Goal: Information Seeking & Learning: Learn about a topic

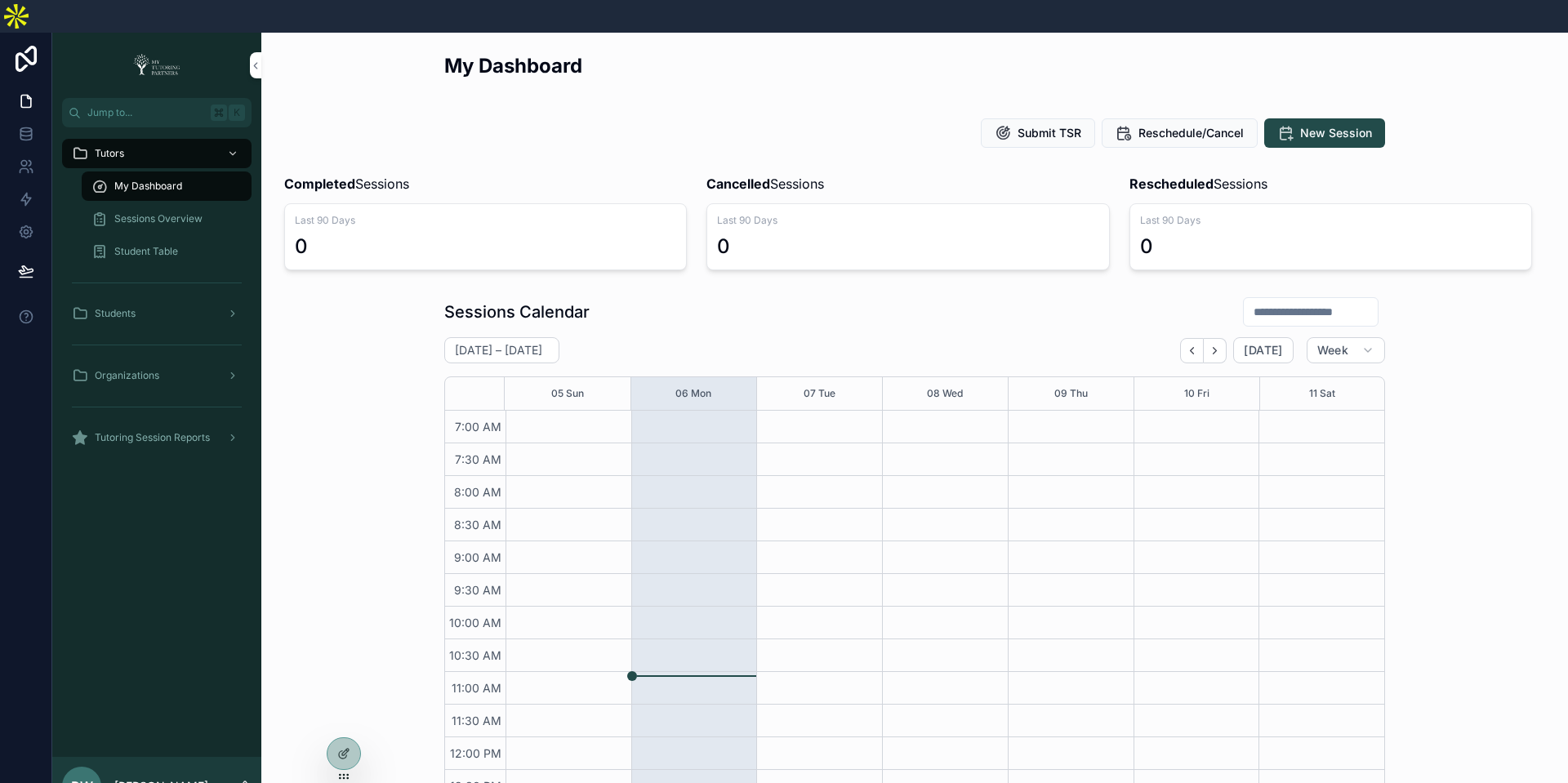
scroll to position [377, 0]
click at [0, 0] on icon at bounding box center [0, 0] width 0 height 0
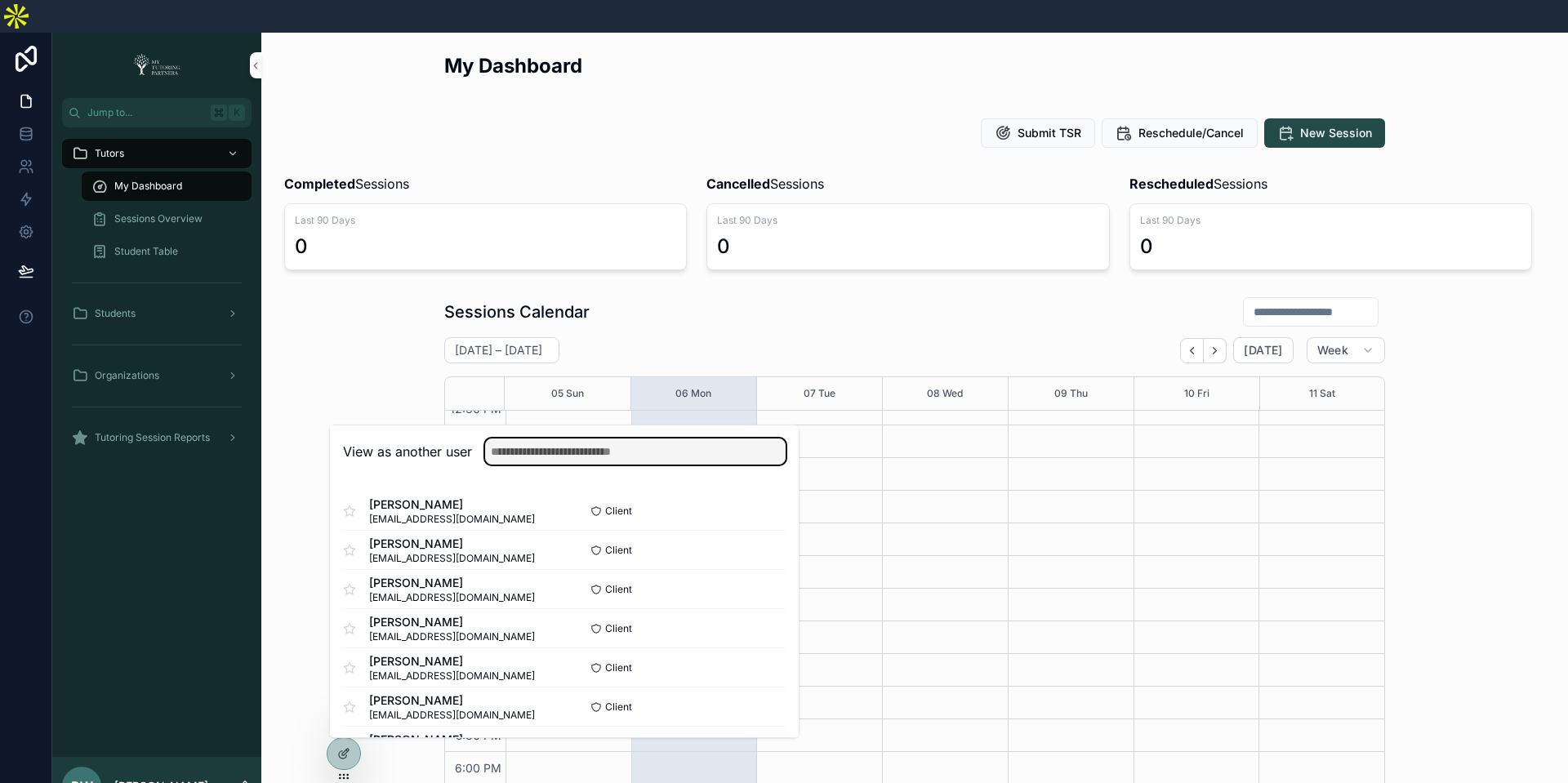
click at [556, 438] on input "text" at bounding box center [635, 451] width 301 height 26
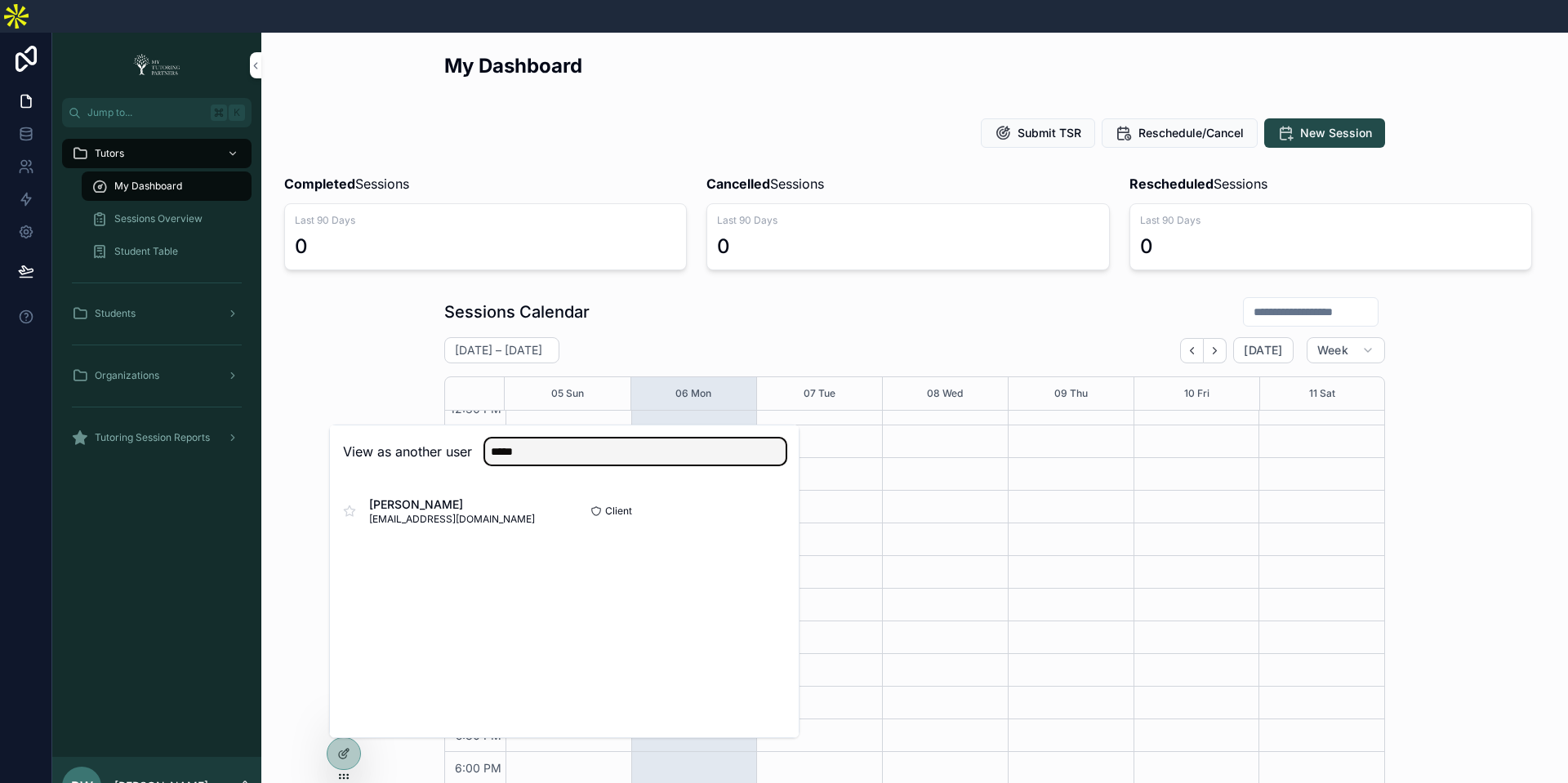
type input "*****"
click at [0, 0] on button "Select" at bounding box center [0, 0] width 0 height 0
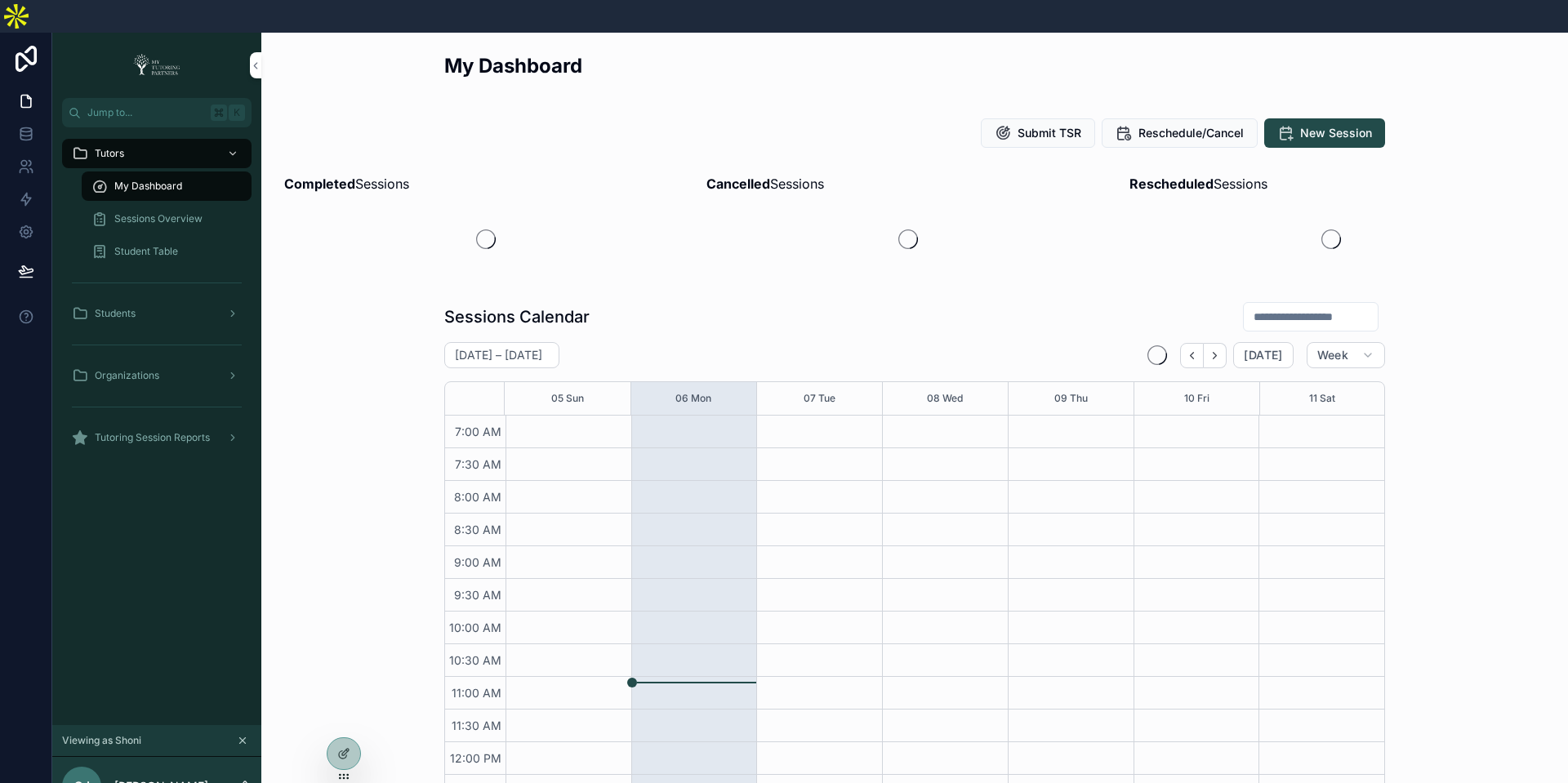
scroll to position [377, 0]
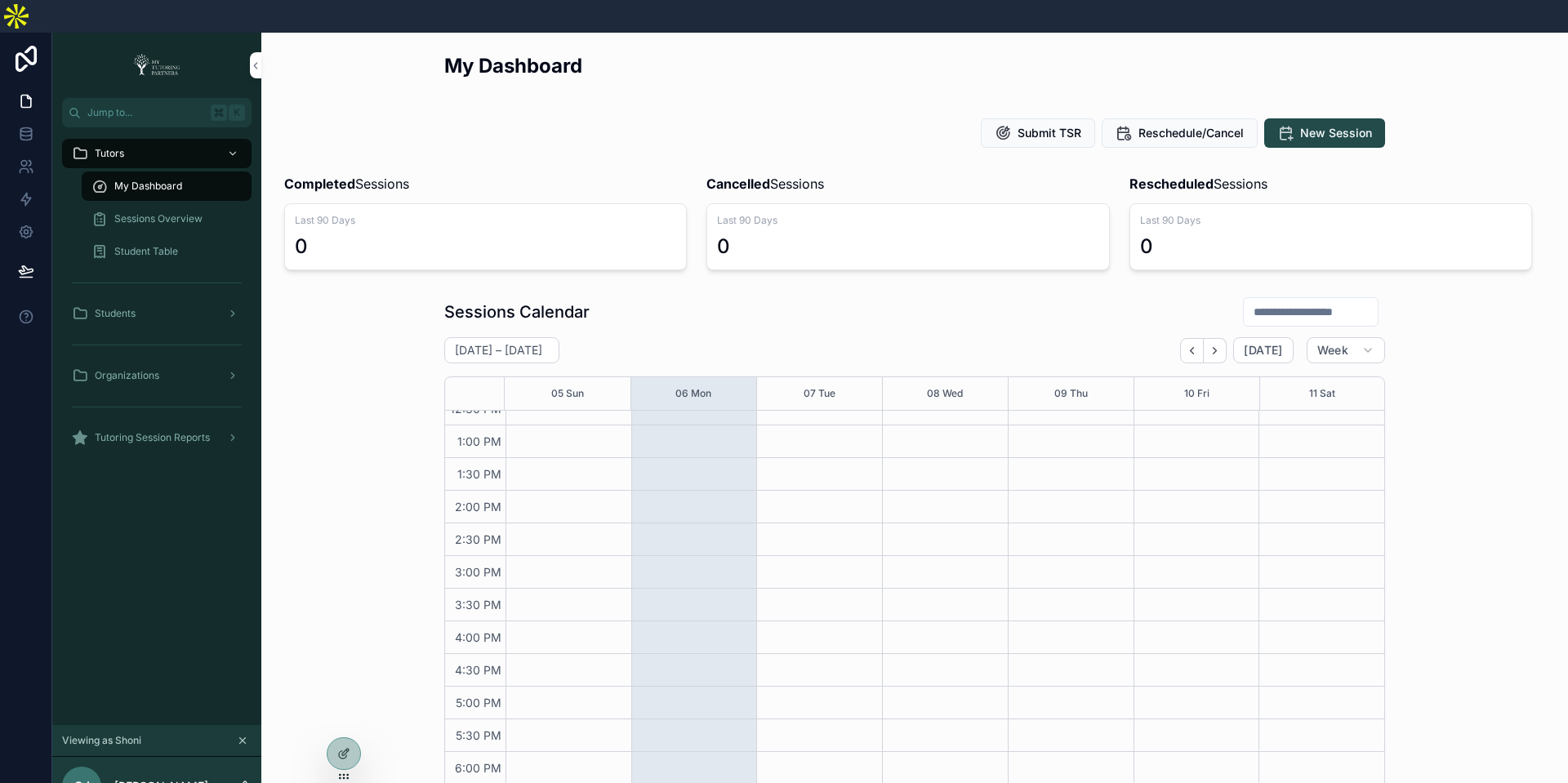
click at [132, 369] on span "Organizations" at bounding box center [127, 375] width 65 height 13
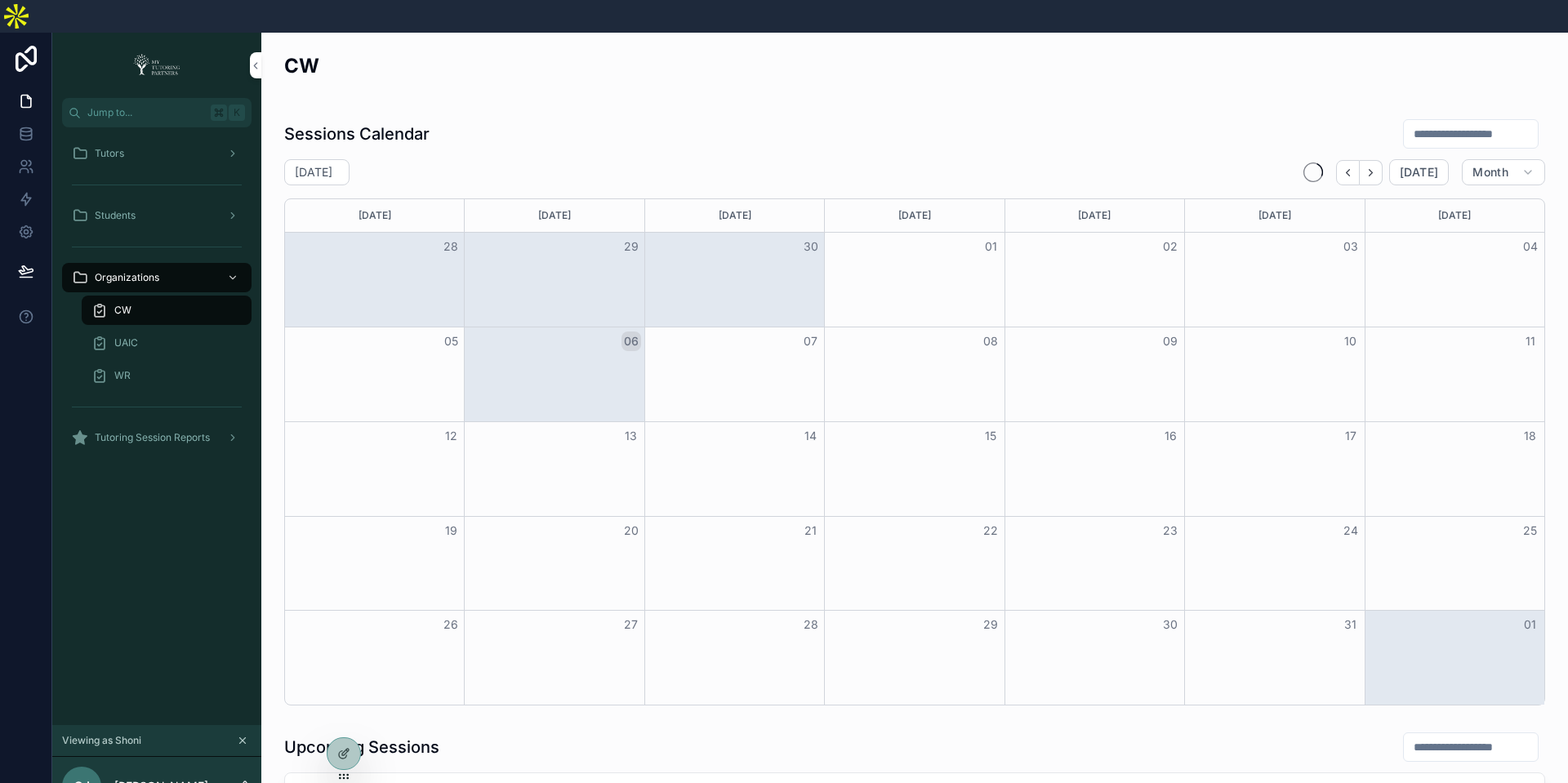
click at [144, 330] on div "UAIC" at bounding box center [166, 342] width 150 height 26
click at [142, 297] on div "CW" at bounding box center [166, 310] width 150 height 26
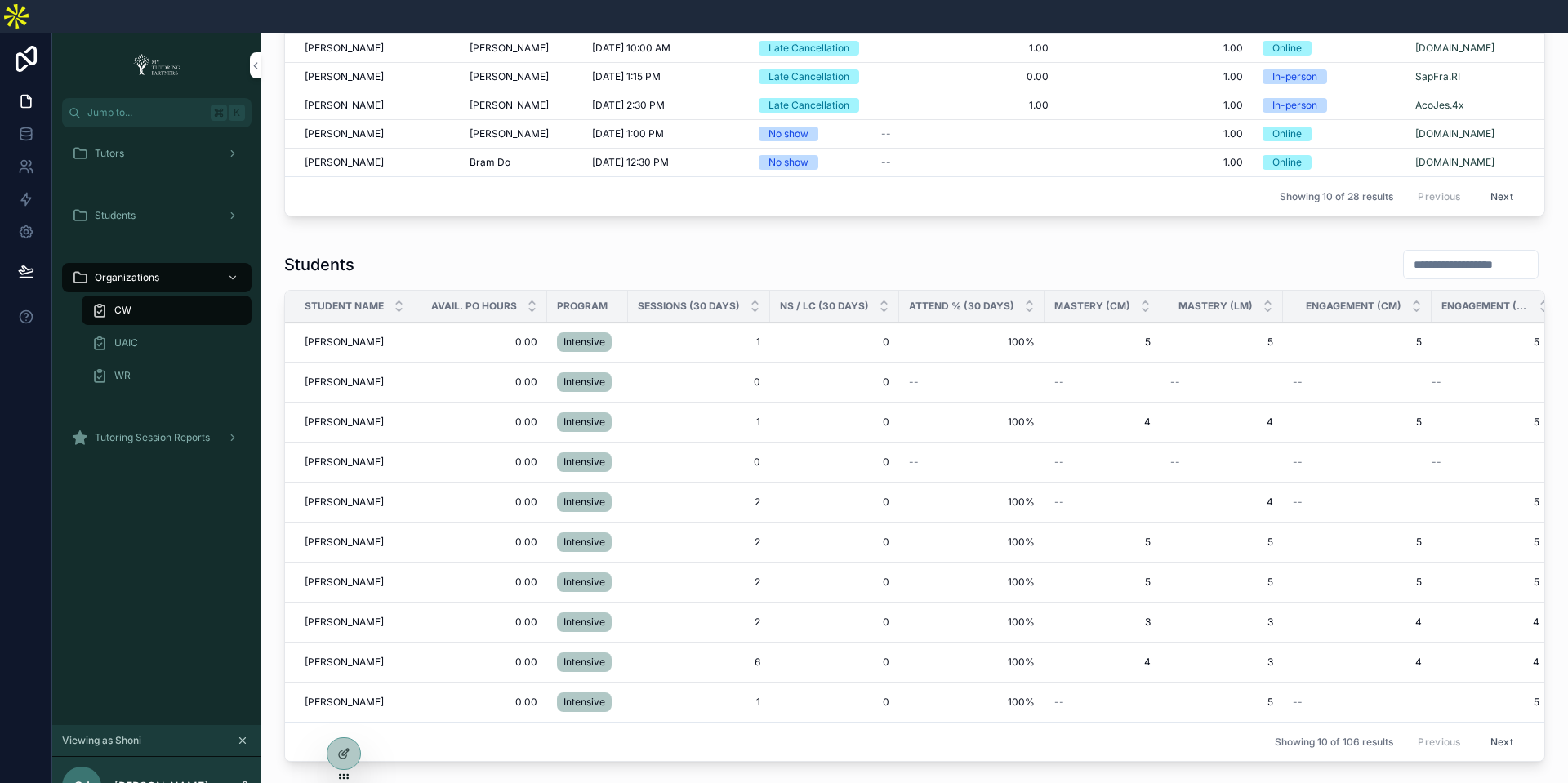
scroll to position [1749, 0]
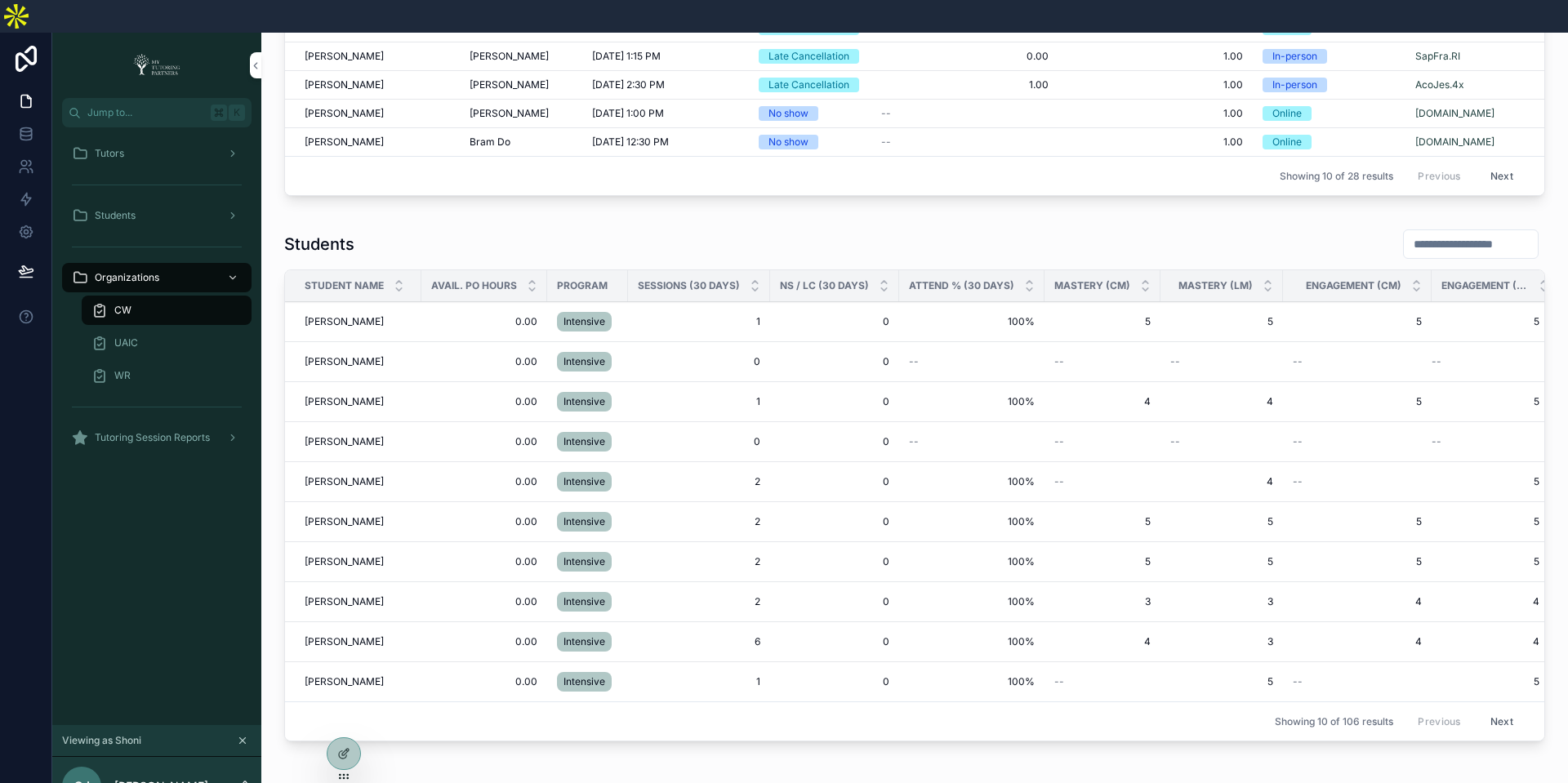
click at [1027, 281] on icon "scrollable content" at bounding box center [1029, 282] width 6 height 3
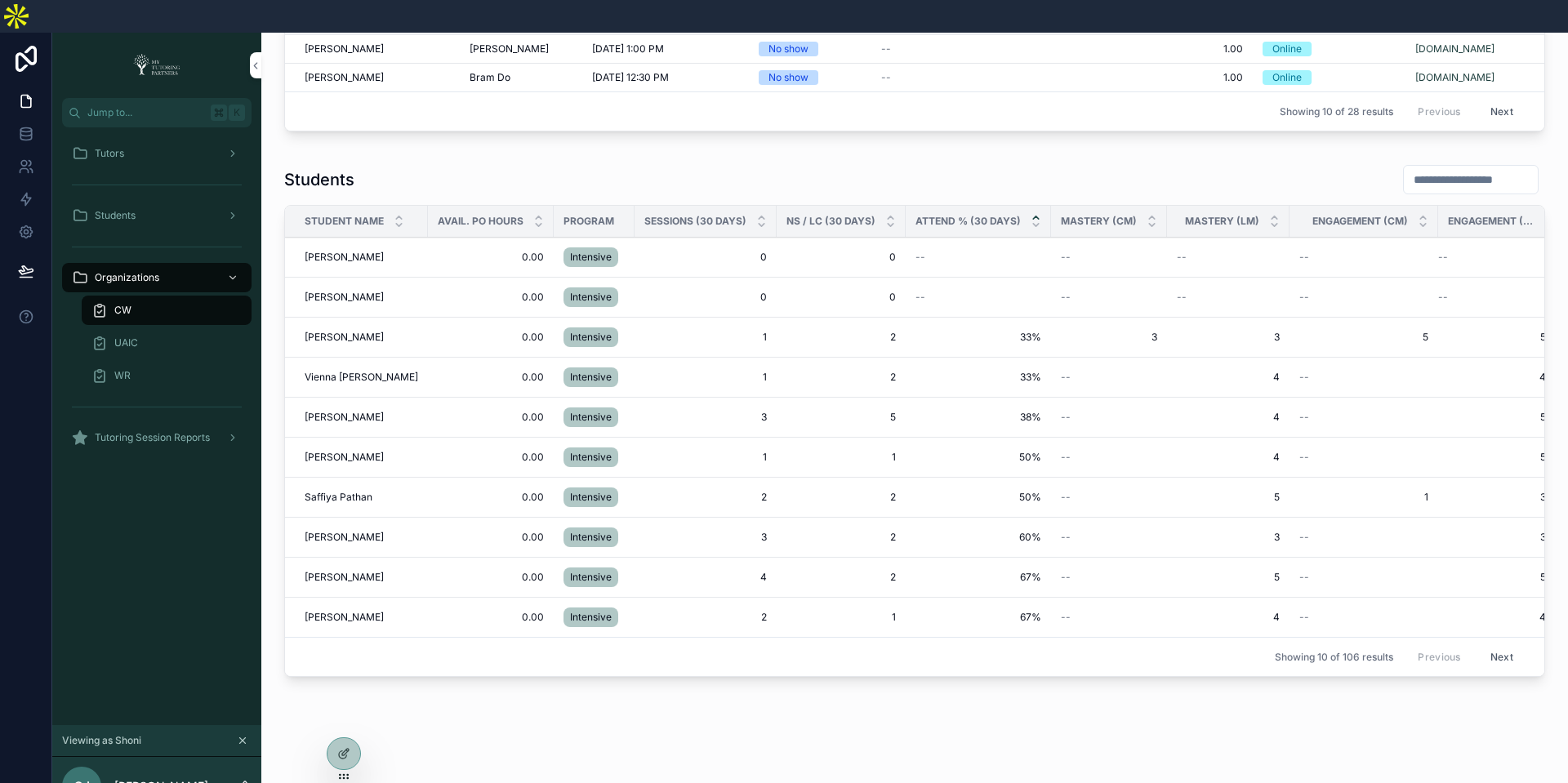
scroll to position [1819, 0]
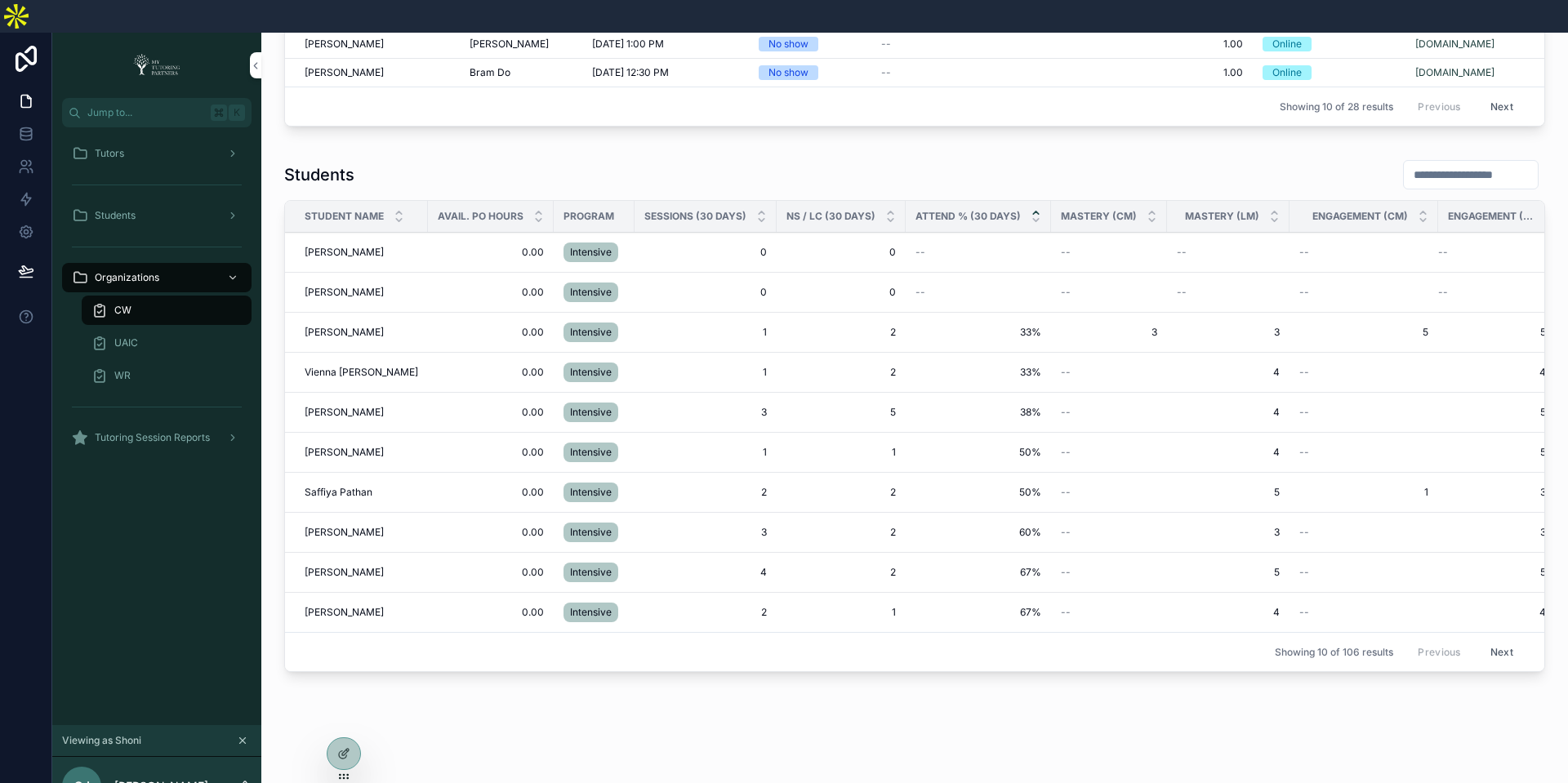
click at [342, 566] on span "[PERSON_NAME]" at bounding box center [344, 572] width 79 height 13
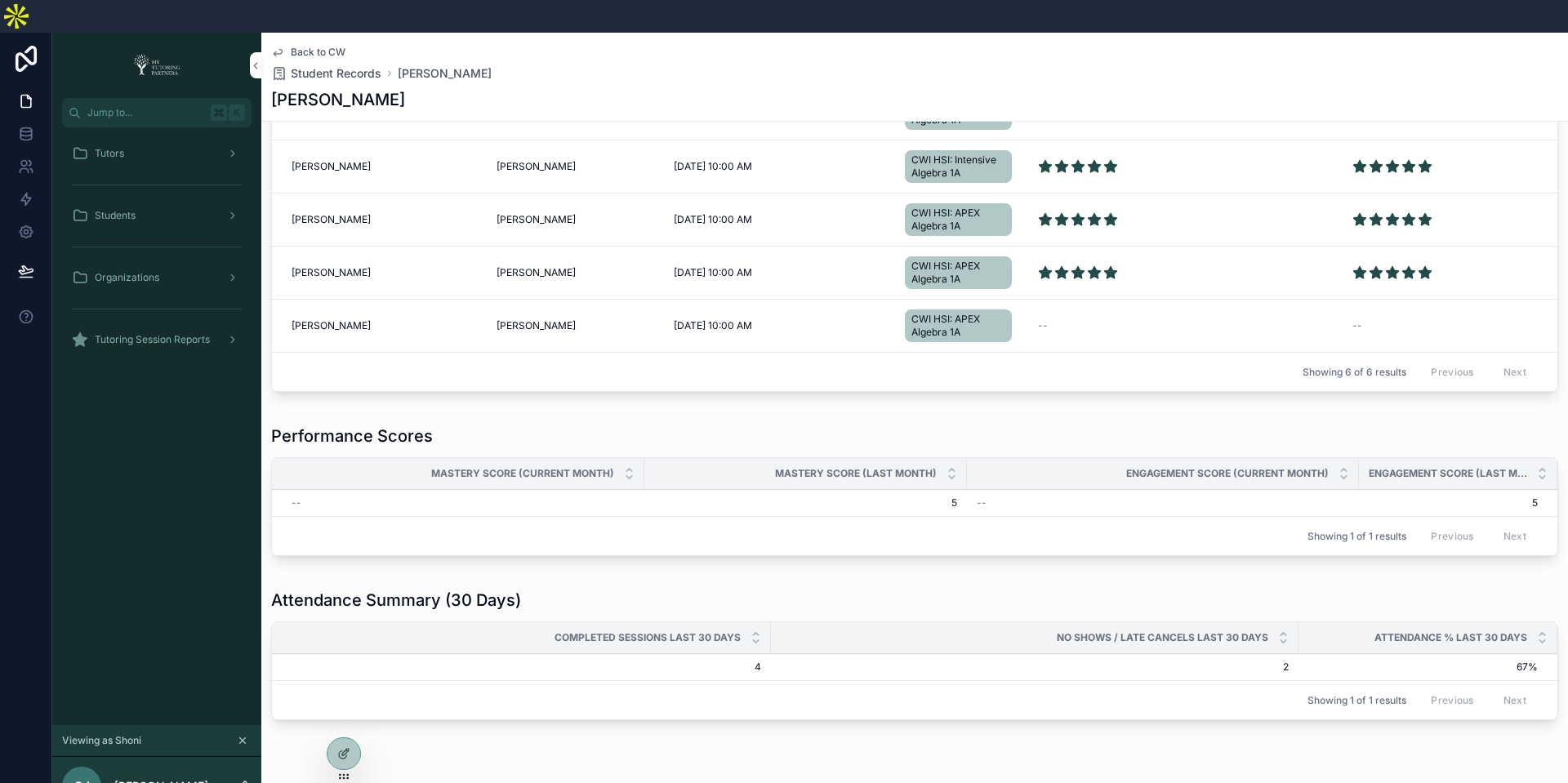
scroll to position [1573, 0]
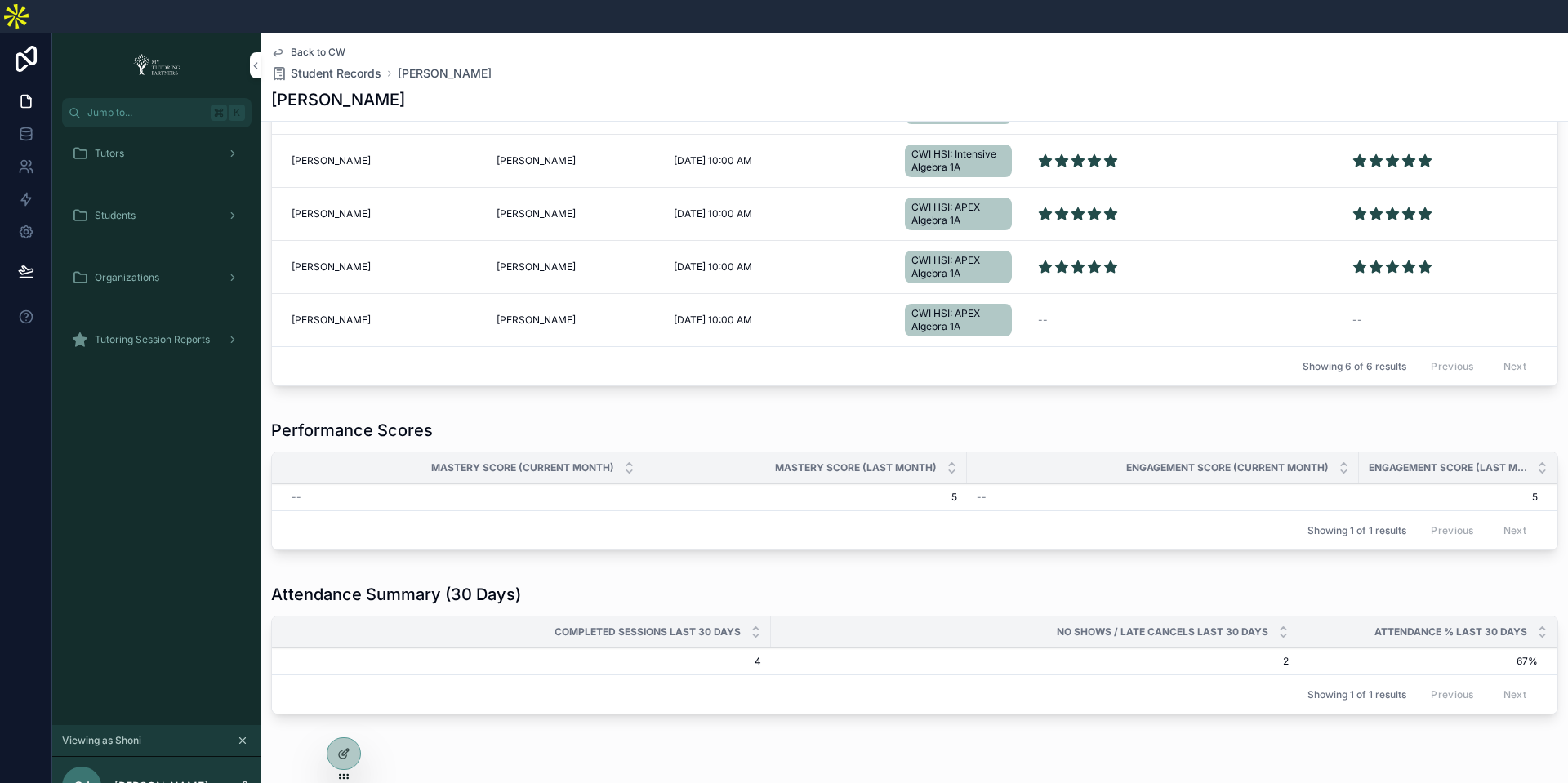
click at [0, 0] on icon at bounding box center [0, 0] width 0 height 0
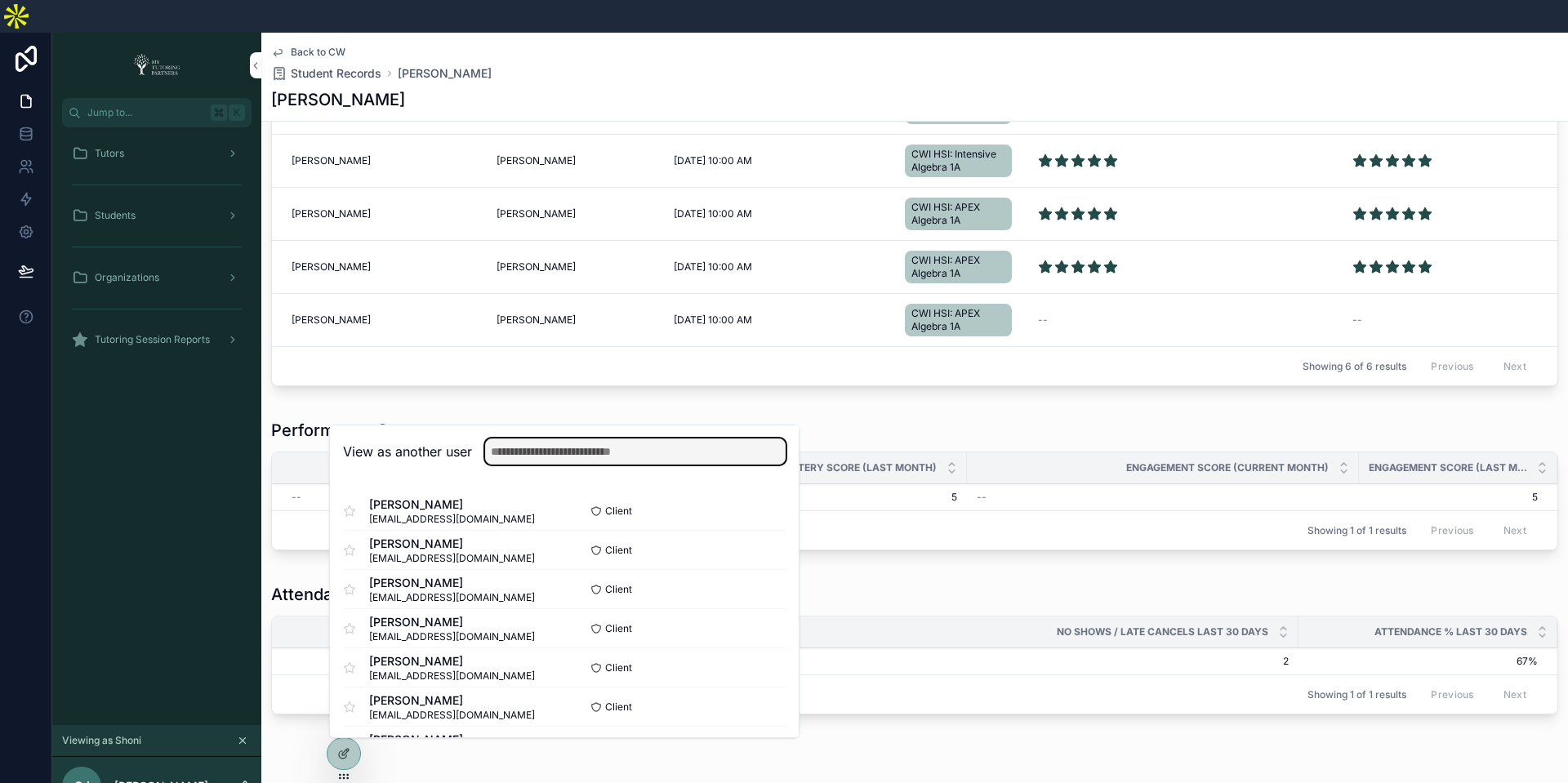
click at [551, 438] on input "text" at bounding box center [635, 451] width 301 height 26
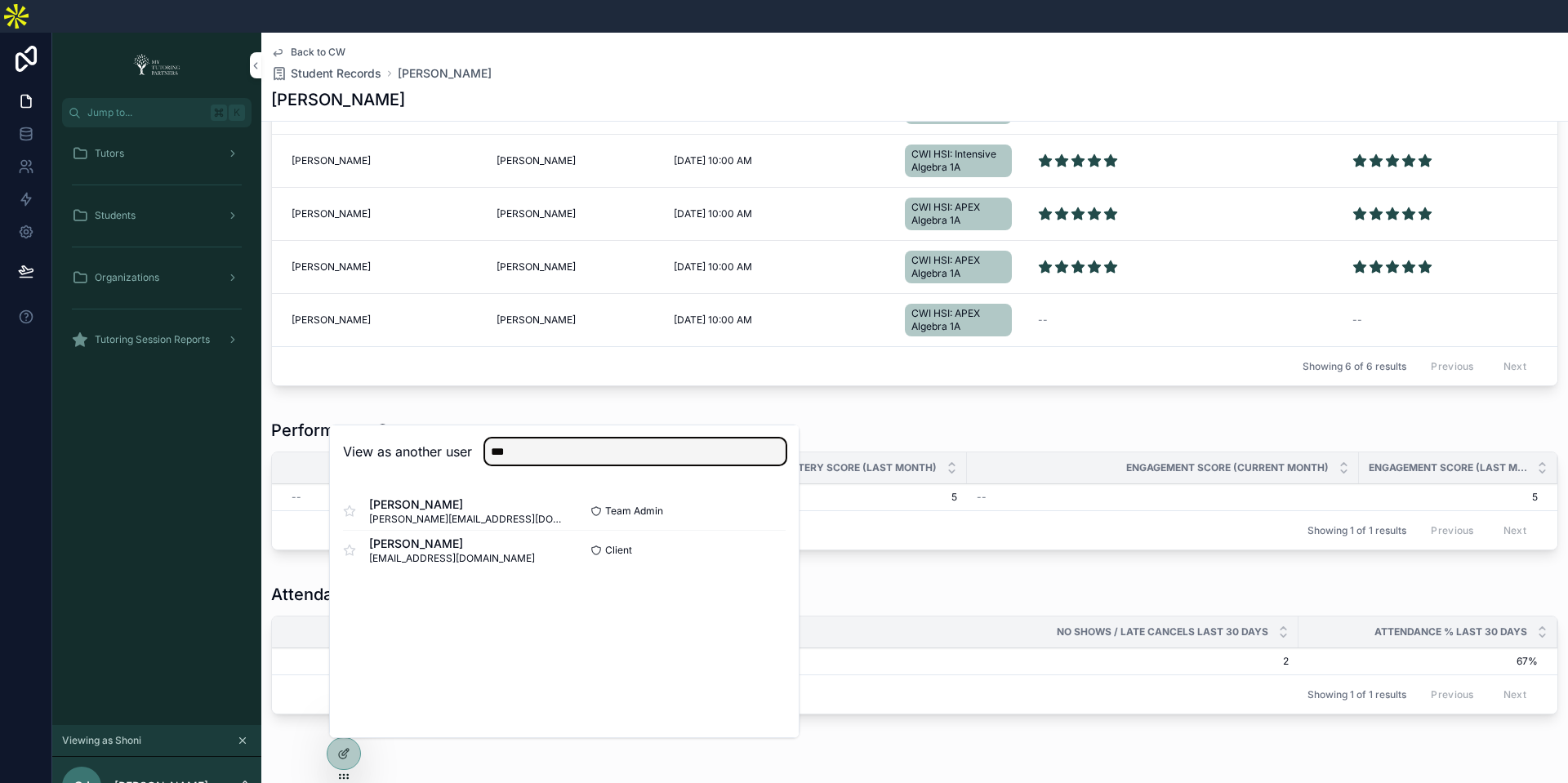
type input "***"
click at [0, 0] on button "Select" at bounding box center [0, 0] width 0 height 0
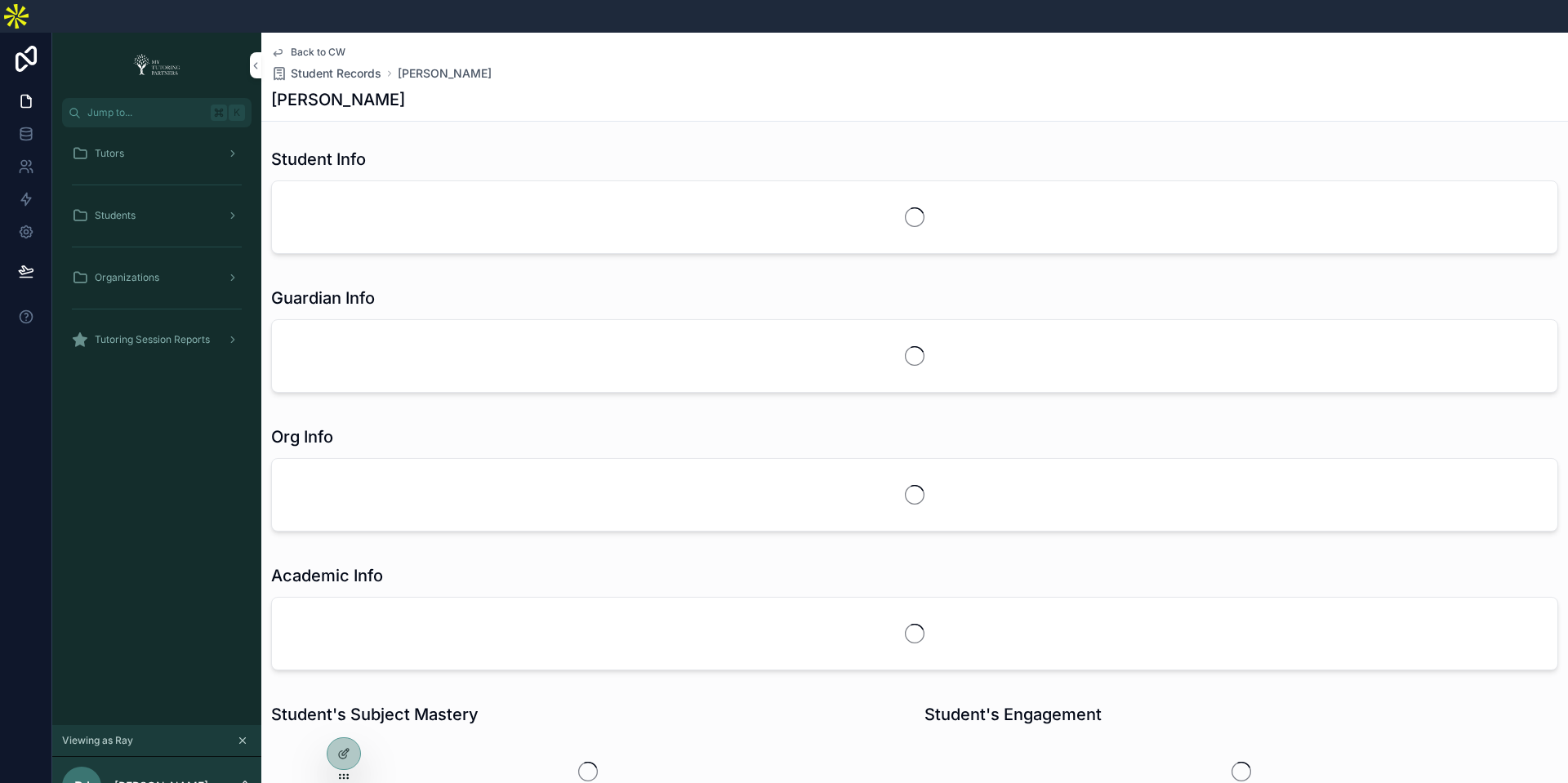
click at [138, 140] on div "Tutors" at bounding box center [157, 153] width 170 height 26
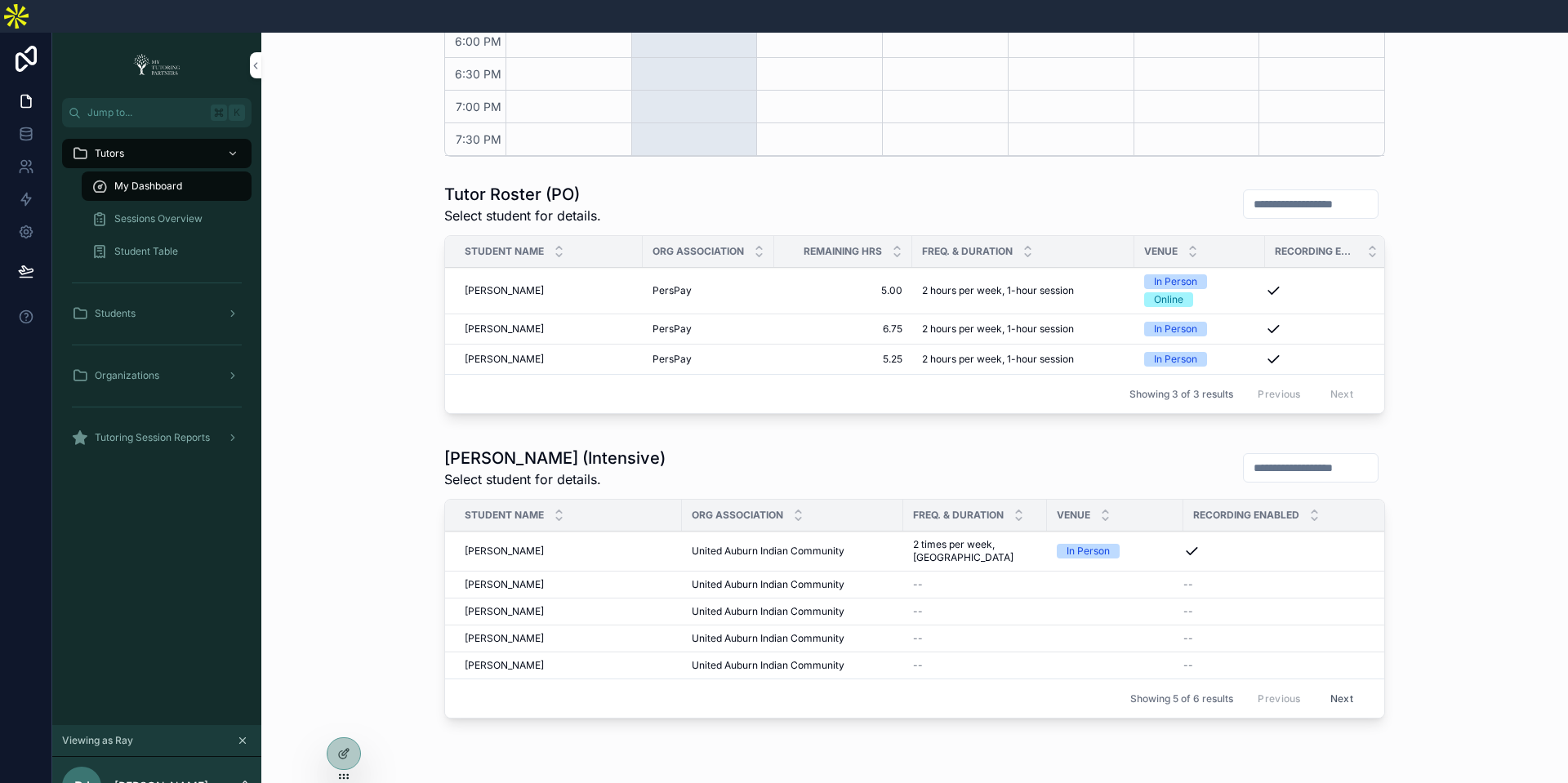
scroll to position [773, 0]
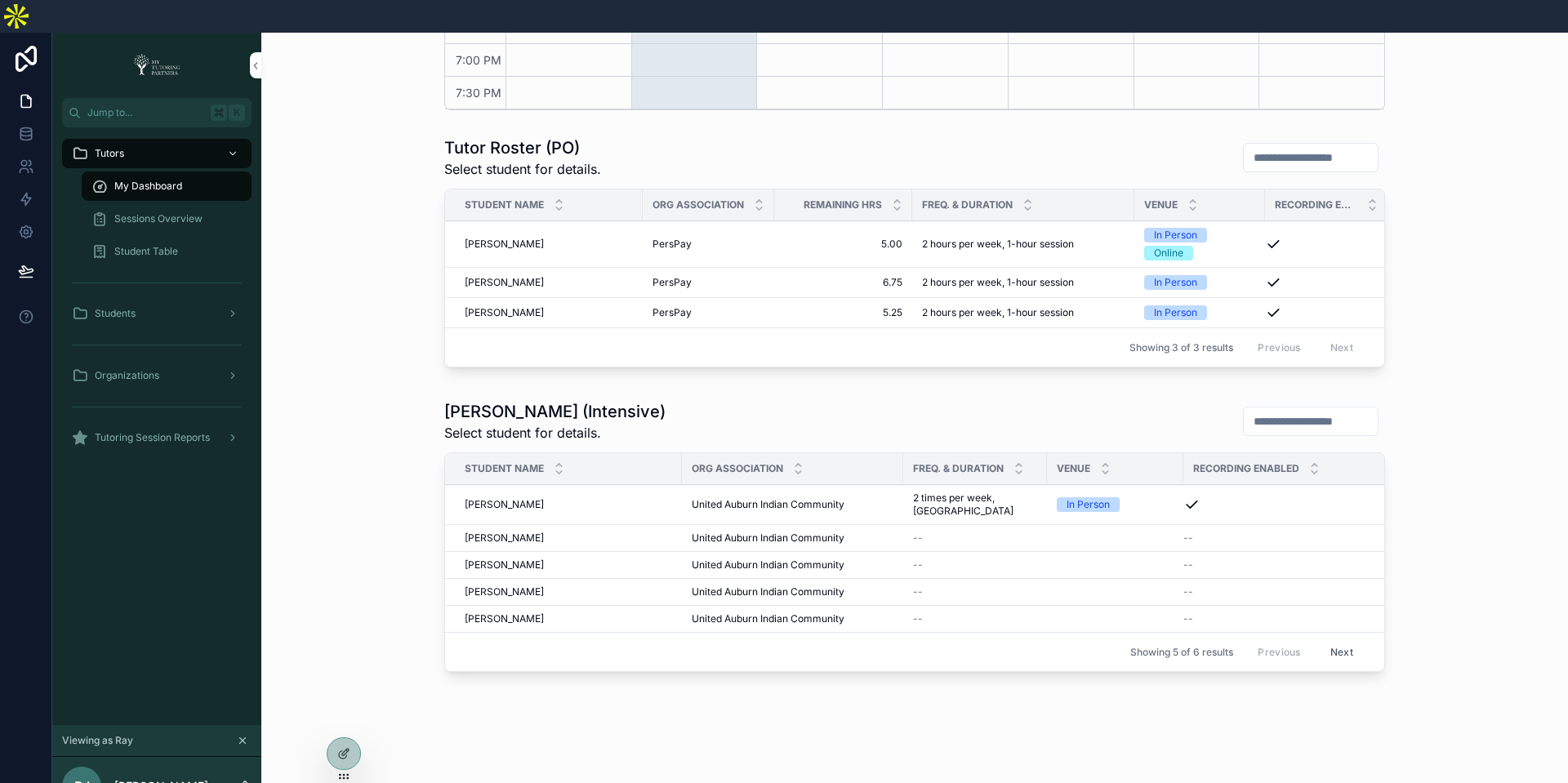
click at [480, 532] on span "Dezie Vollmer" at bounding box center [504, 538] width 79 height 13
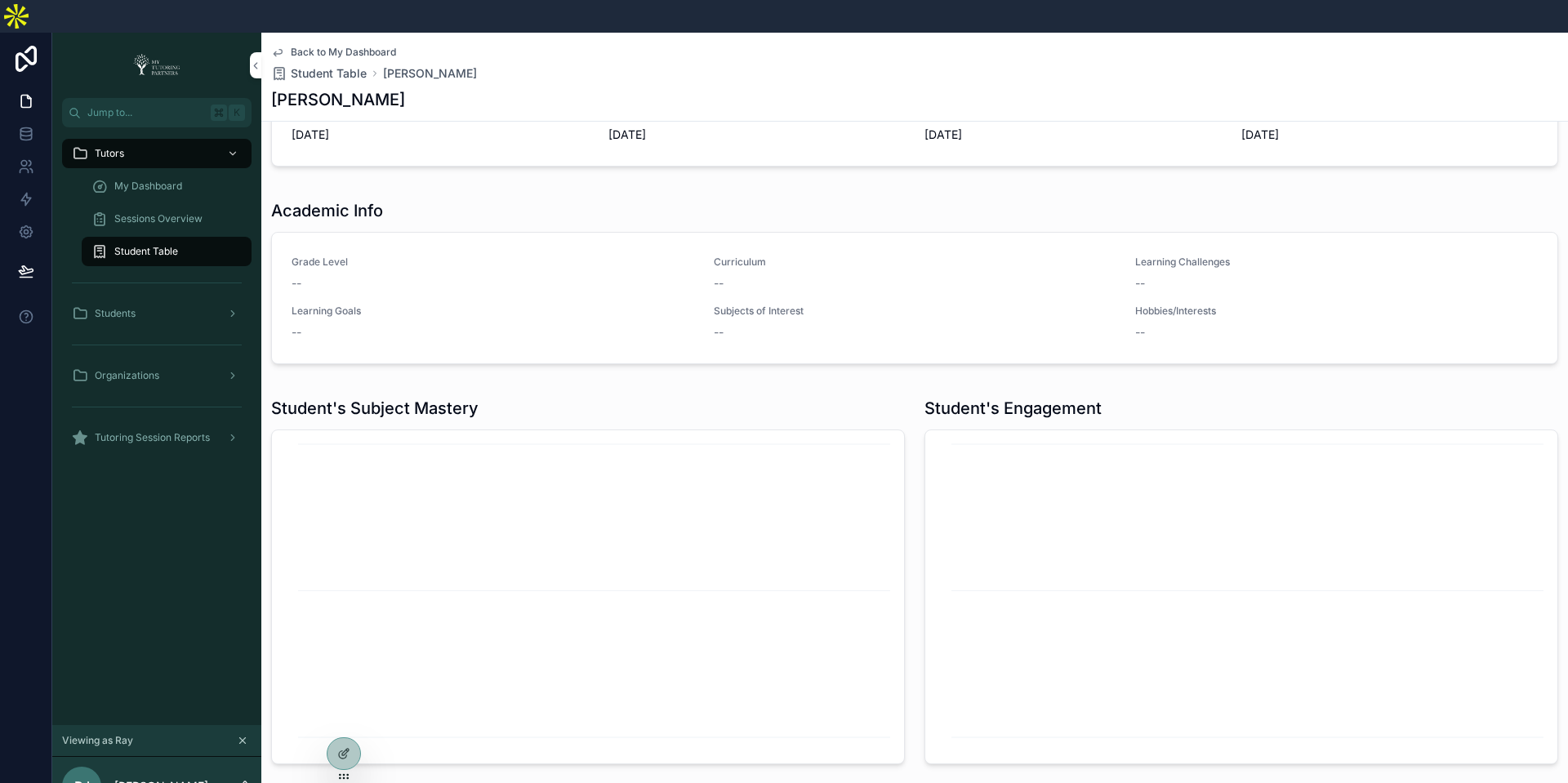
scroll to position [774, 0]
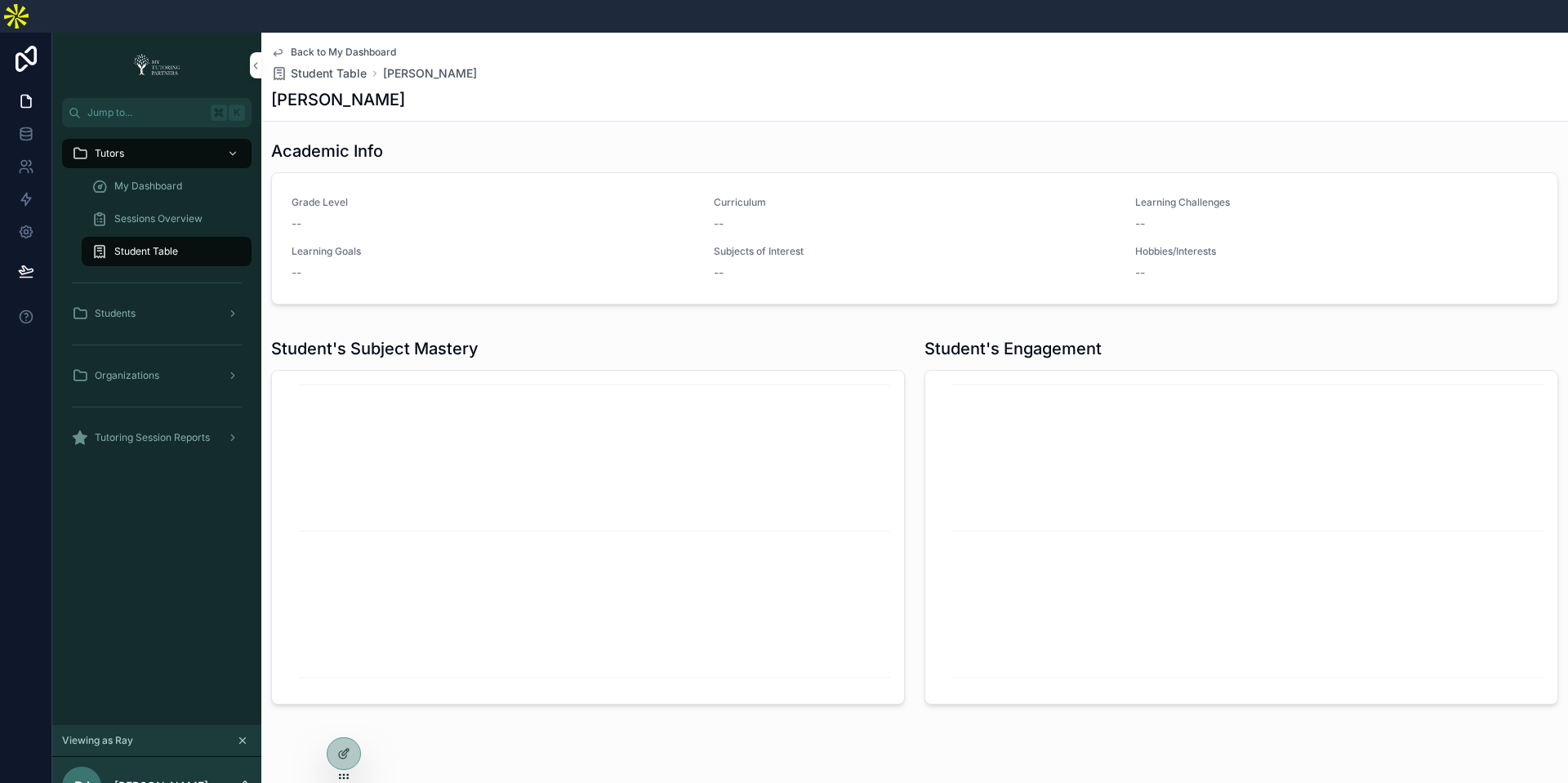
click at [345, 46] on span "Back to My Dashboard" at bounding box center [343, 52] width 105 height 13
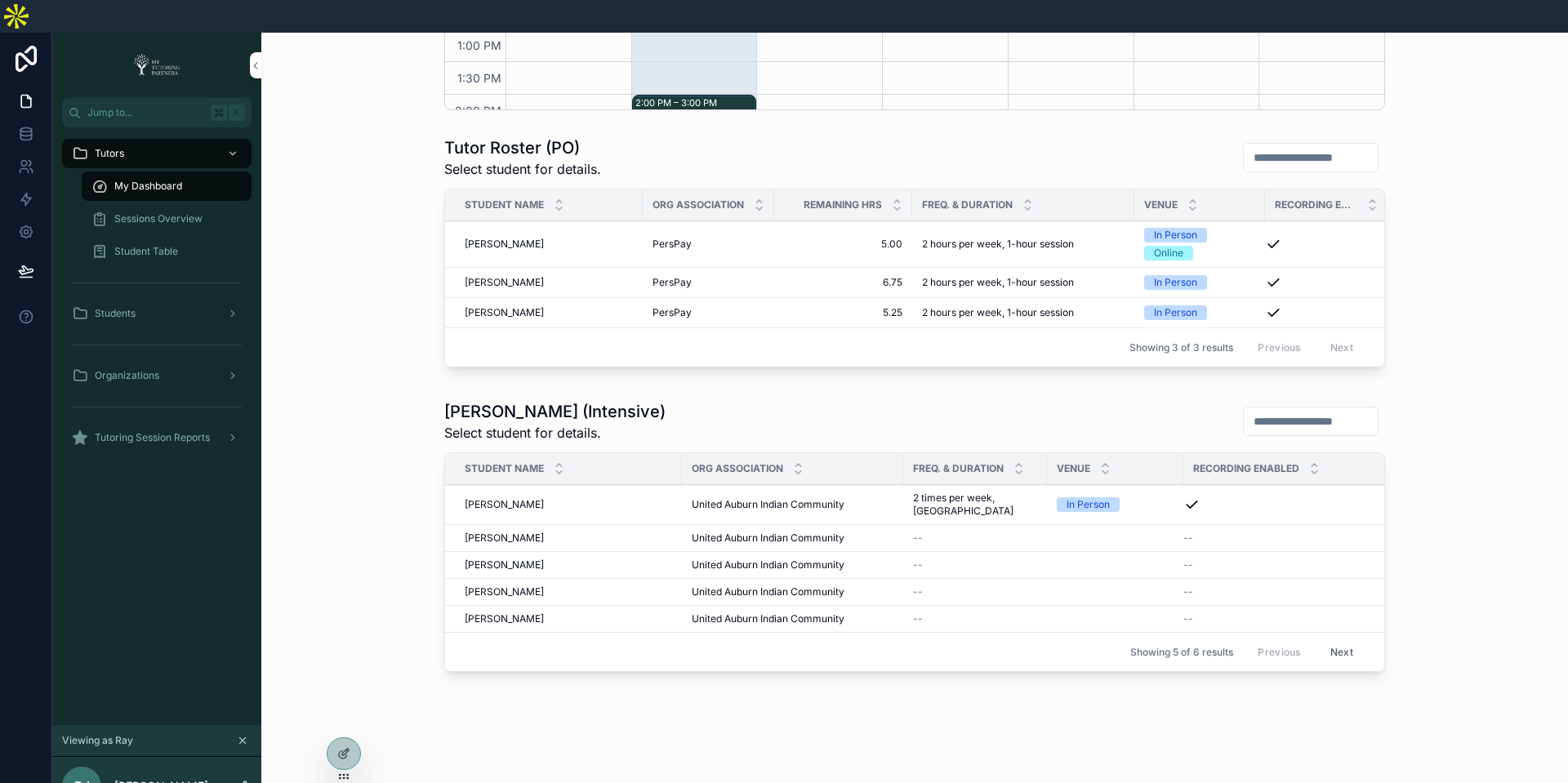
scroll to position [377, 0]
click at [1354, 639] on button "Next" at bounding box center [1342, 652] width 46 height 25
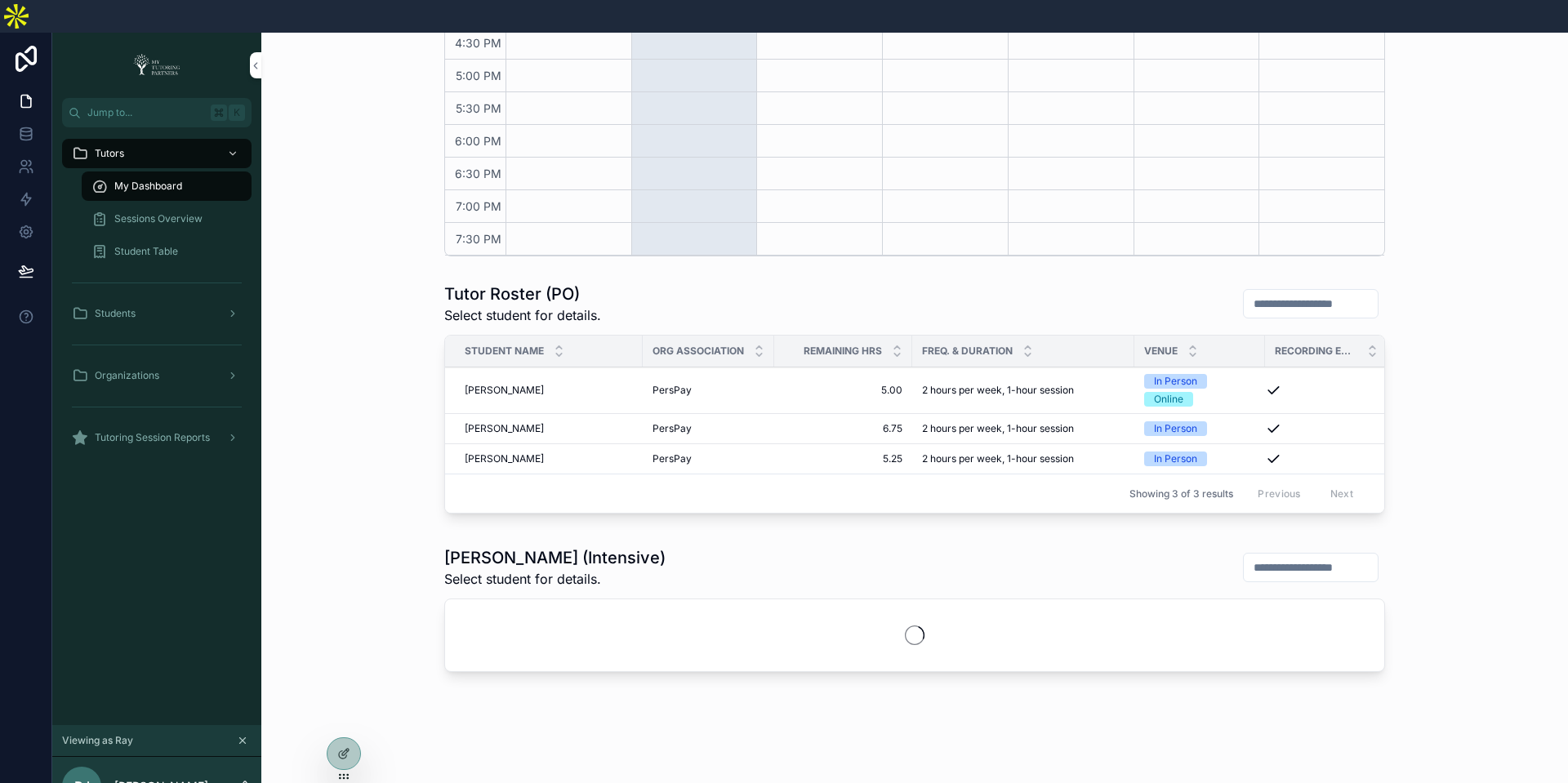
scroll to position [652, 0]
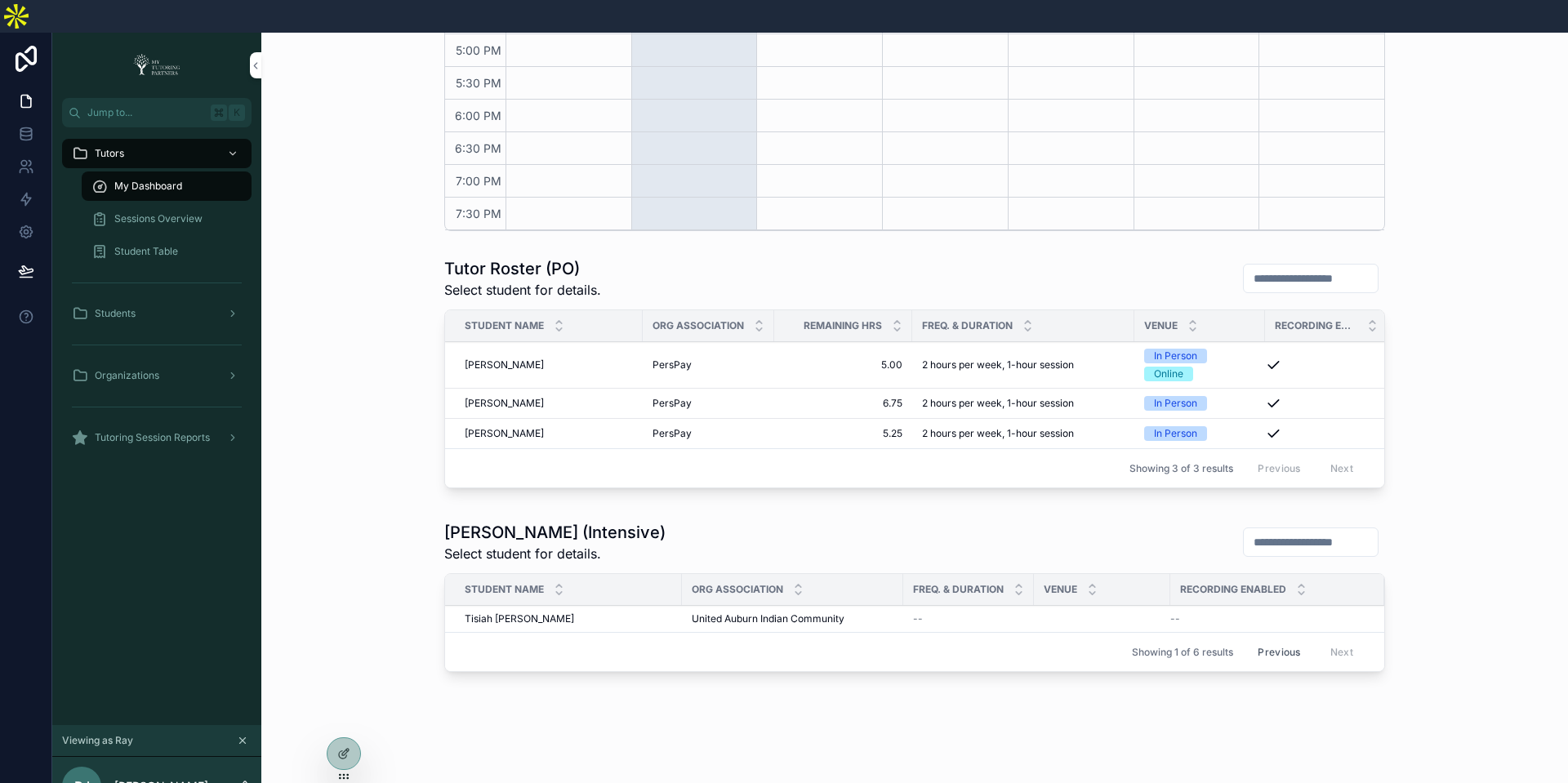
click at [487, 612] on span "Tisiah Prout" at bounding box center [519, 618] width 110 height 13
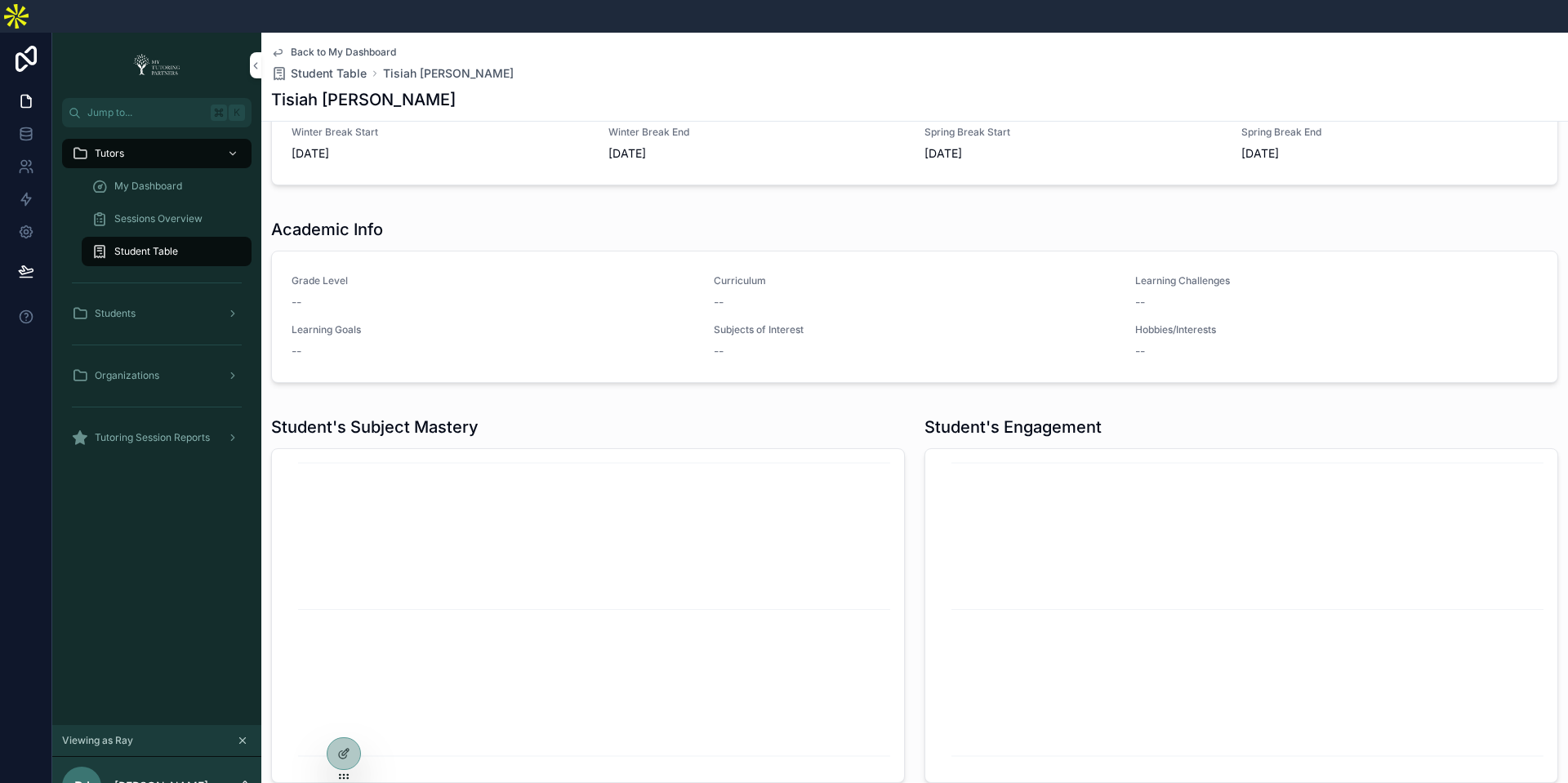
scroll to position [707, 0]
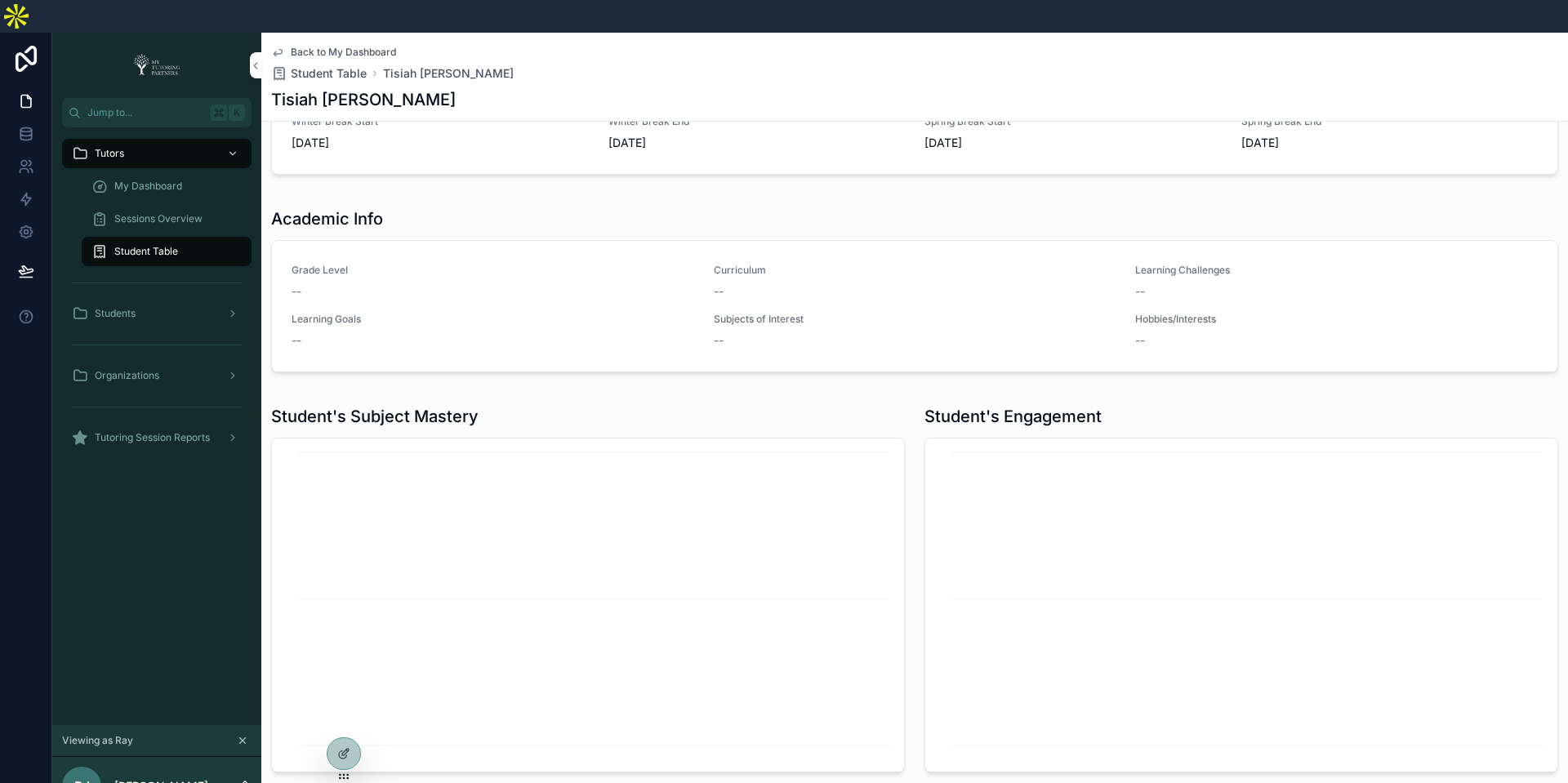
click at [328, 46] on span "Back to My Dashboard" at bounding box center [343, 52] width 105 height 13
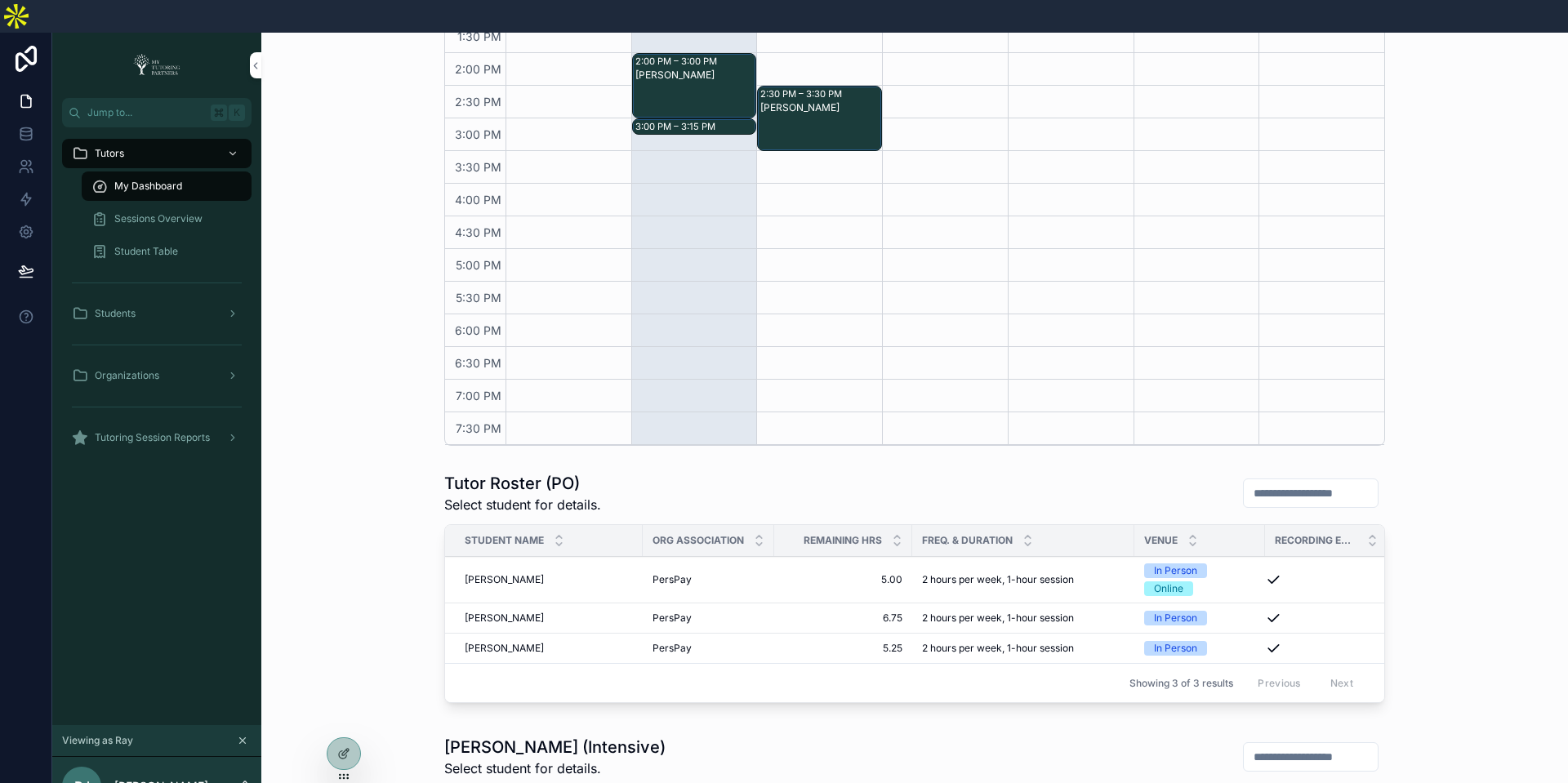
scroll to position [652, 0]
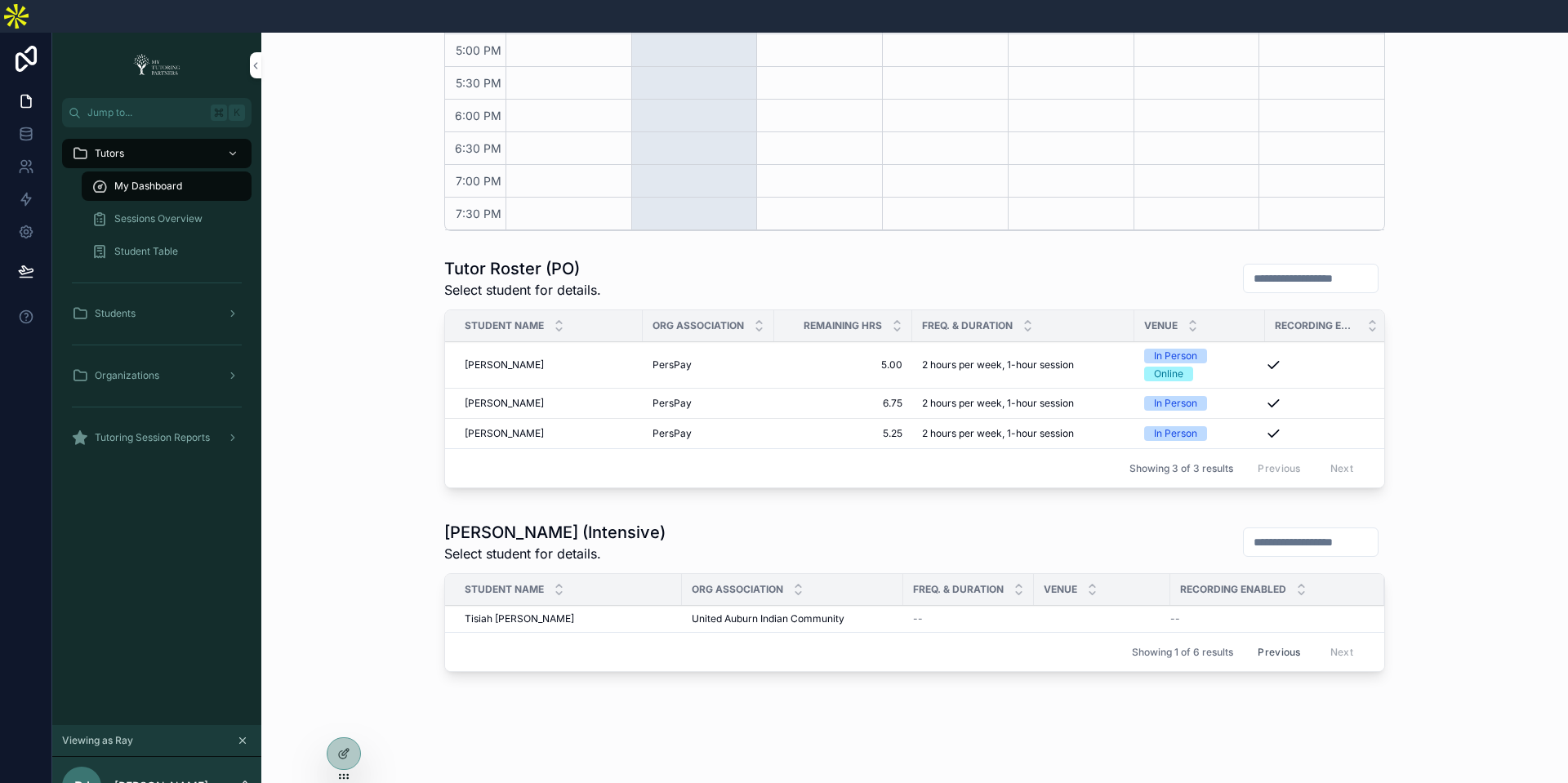
click at [497, 427] on span "Luke Saylors" at bounding box center [504, 433] width 79 height 13
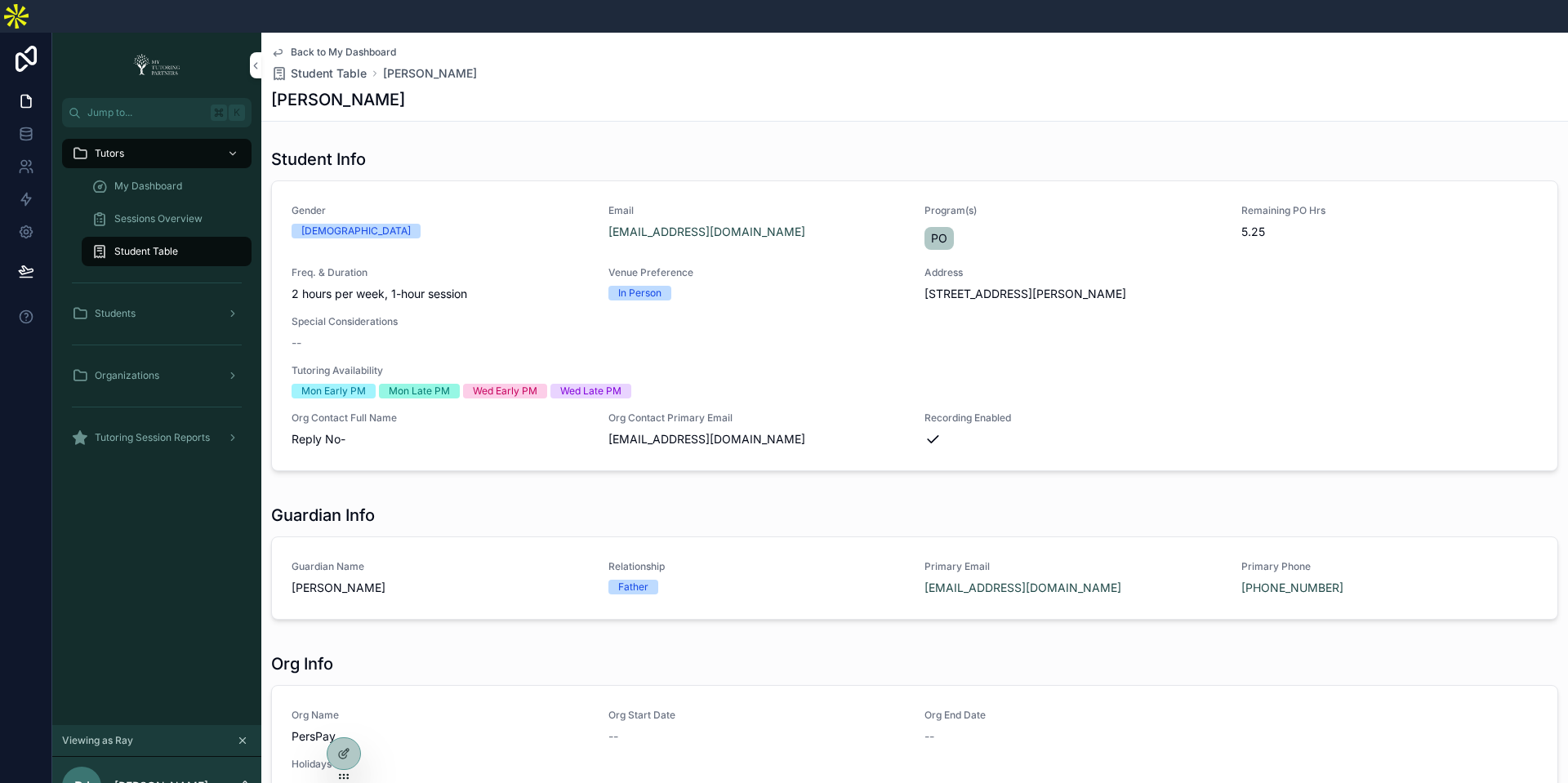
click at [133, 369] on span "Organizations" at bounding box center [127, 375] width 65 height 13
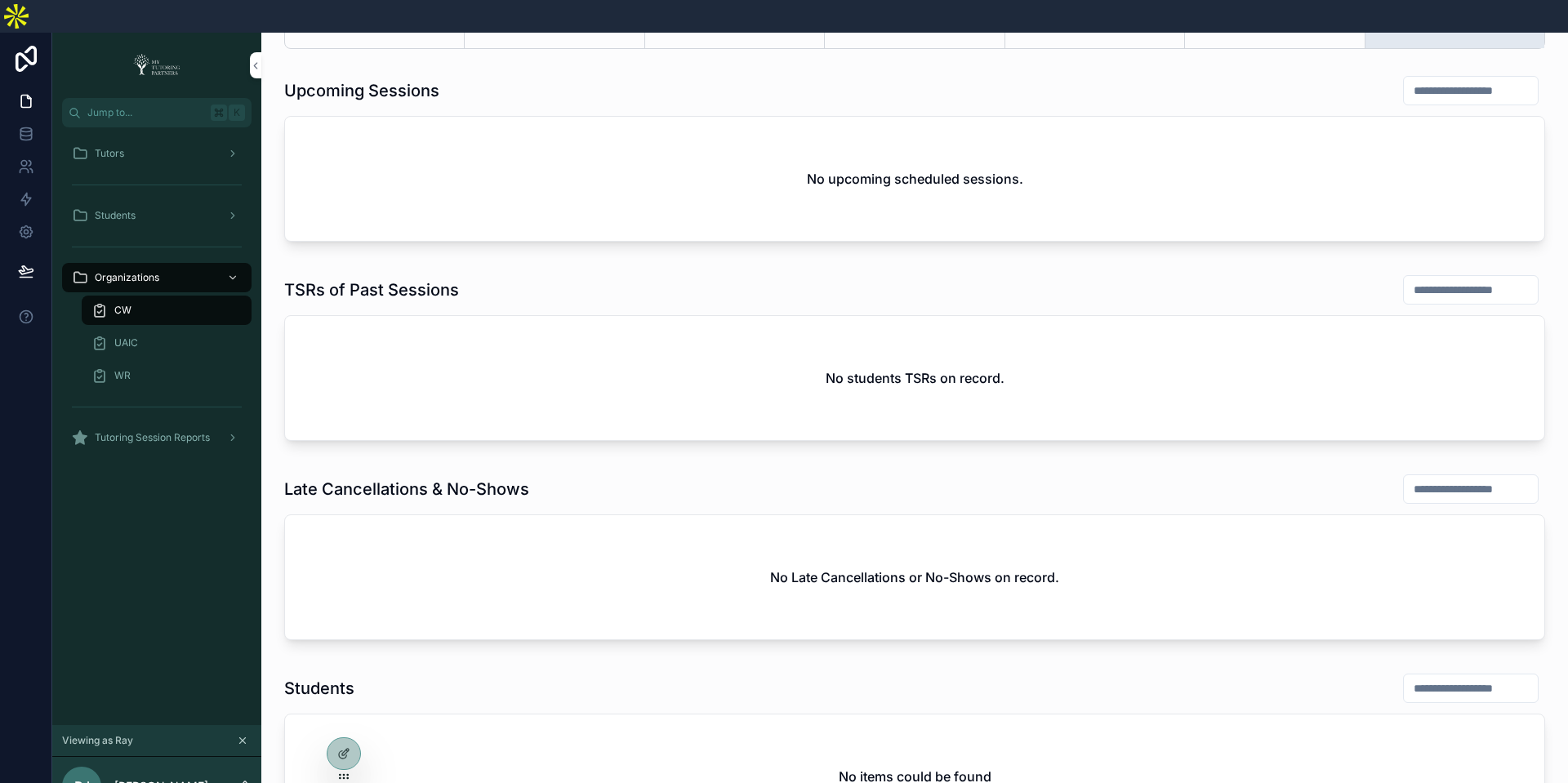
scroll to position [824, 0]
